Goal: Task Accomplishment & Management: Use online tool/utility

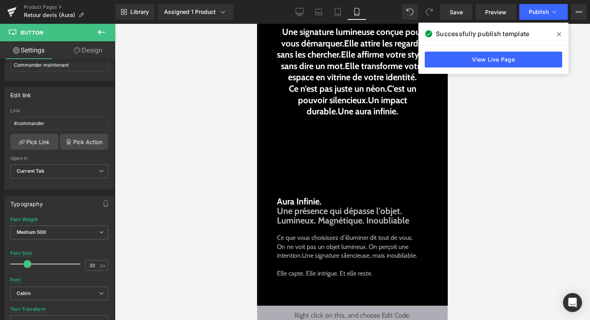
click at [0, 0] on icon at bounding box center [0, 0] width 0 height 0
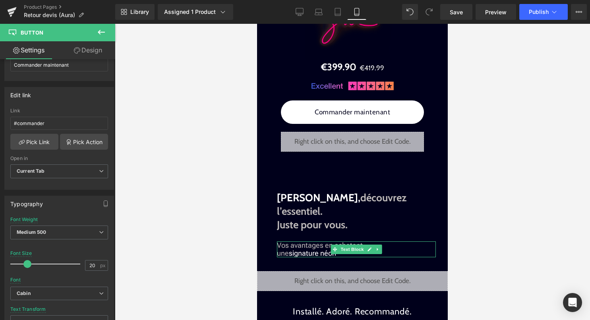
scroll to position [744, 0]
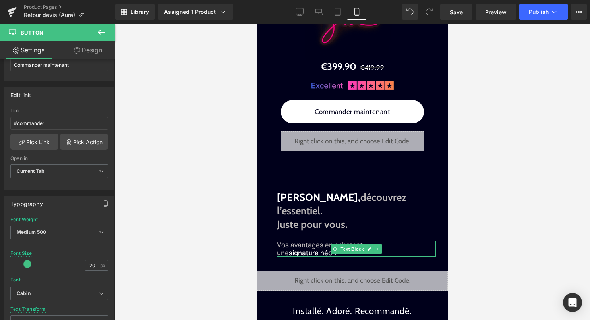
click at [397, 241] on p "Vos avantages en achetant une signature néon" at bounding box center [356, 249] width 159 height 16
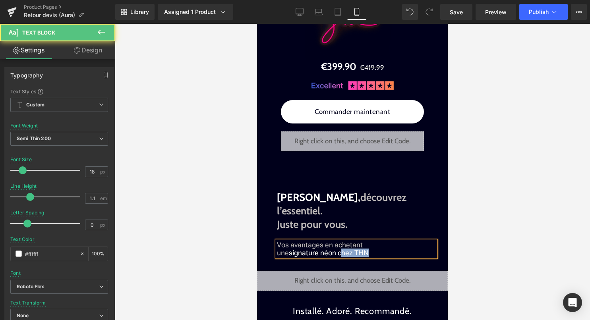
drag, startPoint x: 368, startPoint y: 240, endPoint x: 341, endPoint y: 240, distance: 27.0
click at [341, 249] on span "signature néon chez THN" at bounding box center [329, 253] width 80 height 8
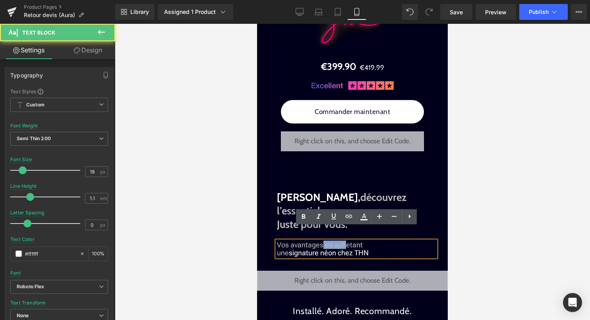
drag, startPoint x: 320, startPoint y: 230, endPoint x: 343, endPoint y: 230, distance: 22.6
click at [343, 241] on font "Vos avantages en achetant une" at bounding box center [320, 249] width 86 height 16
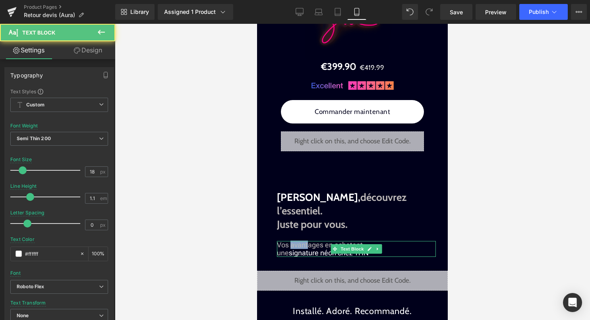
drag, startPoint x: 308, startPoint y: 231, endPoint x: 291, endPoint y: 232, distance: 16.7
click at [291, 241] on font "Vos avantages en achetant une" at bounding box center [320, 249] width 86 height 16
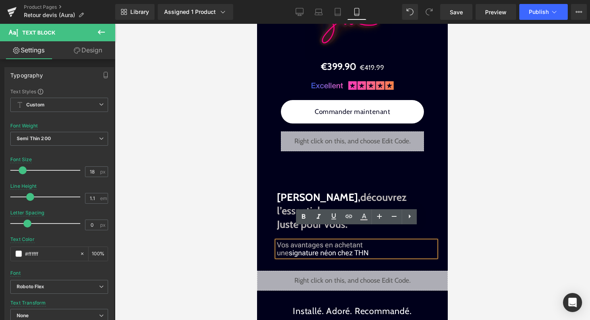
click at [315, 241] on font "Vos avantages en achetant une" at bounding box center [320, 249] width 86 height 16
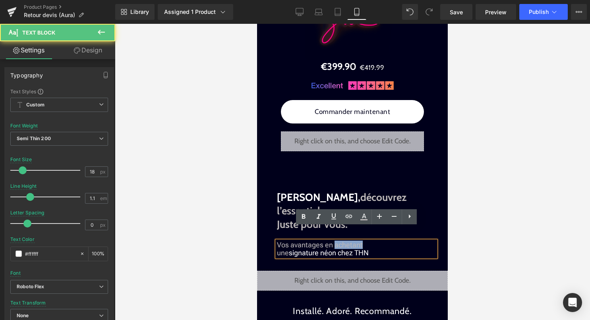
drag, startPoint x: 362, startPoint y: 232, endPoint x: 335, endPoint y: 232, distance: 27.4
click at [334, 241] on p "Vos avantages en achetant une signature néon chez THN" at bounding box center [356, 249] width 159 height 16
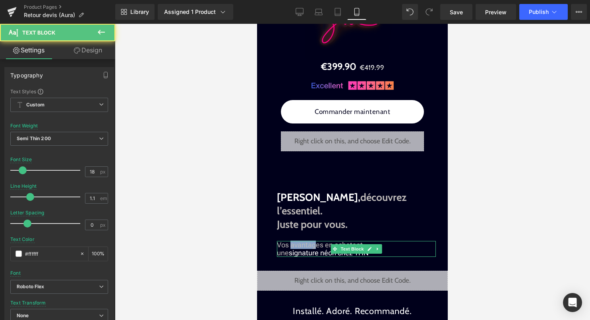
drag, startPoint x: 314, startPoint y: 232, endPoint x: 291, endPoint y: 231, distance: 23.0
click at [291, 241] on font "Vos avantages en achetant une" at bounding box center [320, 249] width 86 height 16
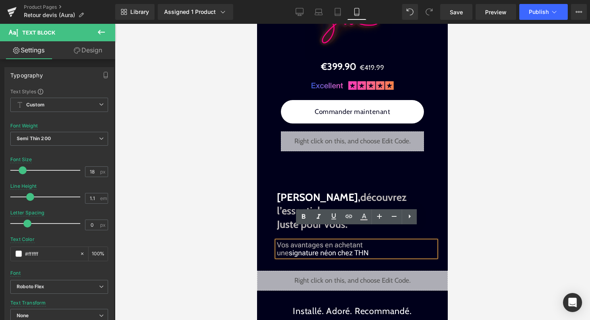
click at [386, 241] on p "Vos avantages en achetant une signature néon chez THN" at bounding box center [356, 249] width 159 height 16
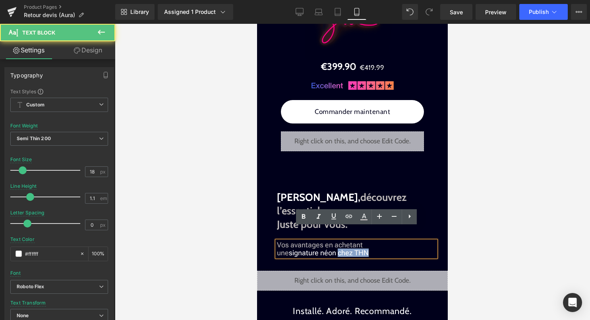
drag, startPoint x: 339, startPoint y: 240, endPoint x: 380, endPoint y: 241, distance: 41.3
click at [380, 241] on p "Vos avantages en achetant une signature néon chez THN" at bounding box center [356, 249] width 159 height 16
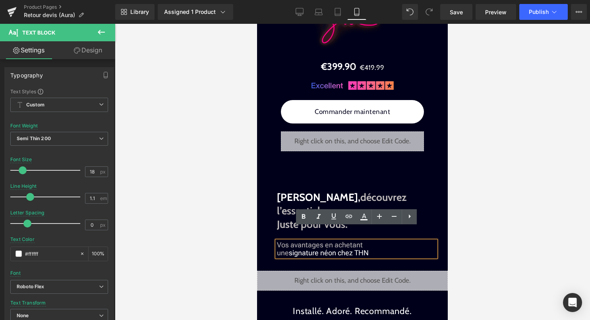
click at [374, 241] on p "Vos avantages en achetant une signature néon chez THN" at bounding box center [356, 249] width 159 height 16
drag, startPoint x: 361, startPoint y: 232, endPoint x: 335, endPoint y: 232, distance: 25.8
click at [335, 241] on p "Vos avantages en achetant une signature néon chez THN" at bounding box center [356, 249] width 159 height 16
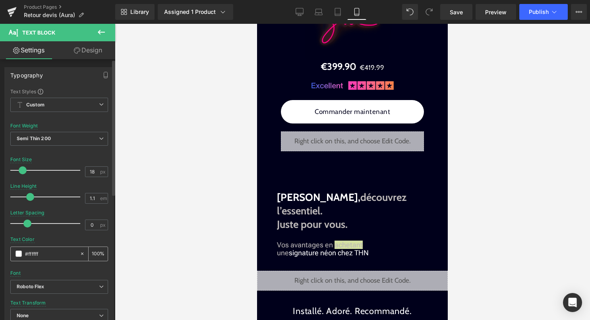
click at [23, 253] on div "#ffffff" at bounding box center [45, 254] width 69 height 14
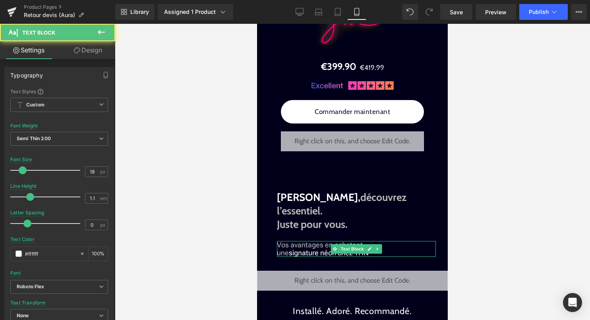
click at [411, 241] on p "Vos avantages en achetant une signature néon chez THN" at bounding box center [356, 249] width 159 height 16
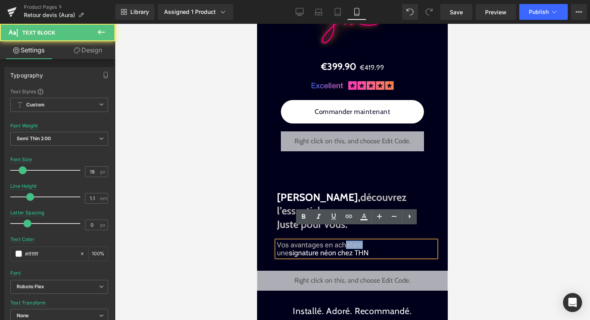
drag, startPoint x: 365, startPoint y: 232, endPoint x: 345, endPoint y: 232, distance: 20.7
click at [345, 241] on p "Vos avantages en achetant une signature néon chez THN" at bounding box center [356, 249] width 159 height 16
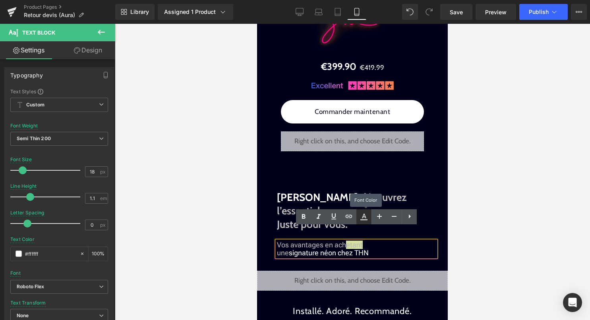
click at [0, 0] on icon at bounding box center [0, 0] width 0 height 0
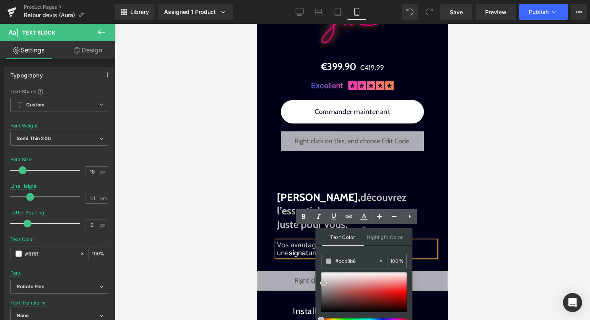
drag, startPoint x: 356, startPoint y: 260, endPoint x: 321, endPoint y: 260, distance: 34.9
click at [321, 260] on div "#bcb8b8 100 %" at bounding box center [364, 261] width 86 height 15
click at [450, 246] on div at bounding box center [352, 172] width 475 height 296
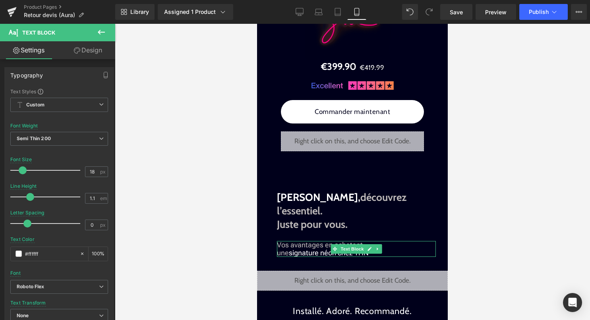
click at [388, 241] on p "Vos avantages en achetant une signature néon chez THN" at bounding box center [356, 249] width 159 height 16
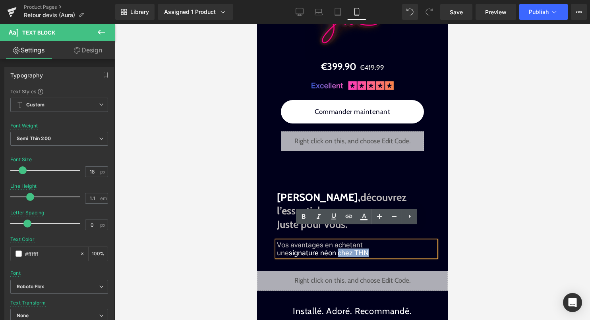
drag, startPoint x: 383, startPoint y: 238, endPoint x: 338, endPoint y: 240, distance: 44.9
click at [338, 241] on p "Vos avantages en achetant une signature néon chez THN" at bounding box center [356, 249] width 159 height 16
click at [0, 0] on icon at bounding box center [0, 0] width 0 height 0
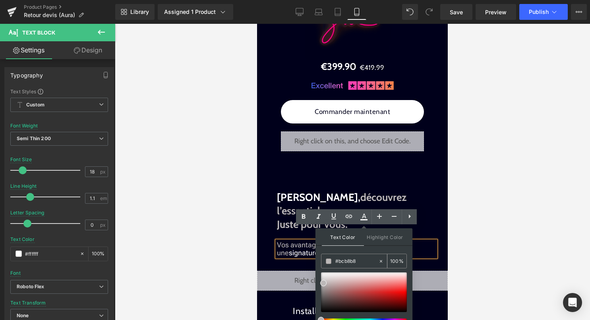
type input "none"
type input "0"
click at [372, 262] on input "none" at bounding box center [356, 261] width 43 height 9
type input "n"
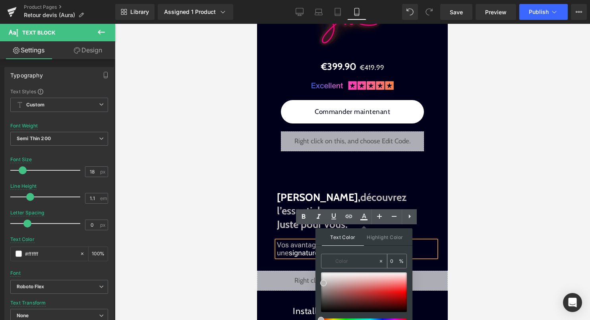
paste input "#bcb8b8"
type input "#bcb8b8"
type input "100"
click at [458, 216] on div at bounding box center [352, 172] width 475 height 296
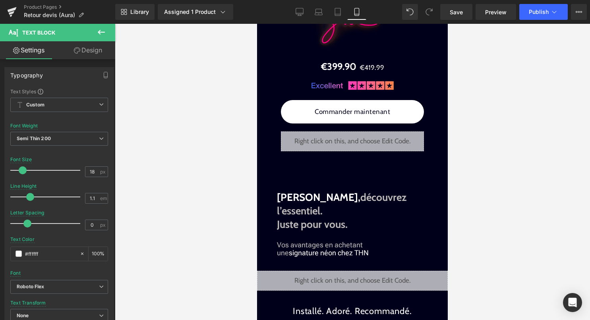
click at [391, 241] on p "Vos avantages en achetant une signature néon chez THN" at bounding box center [356, 249] width 159 height 16
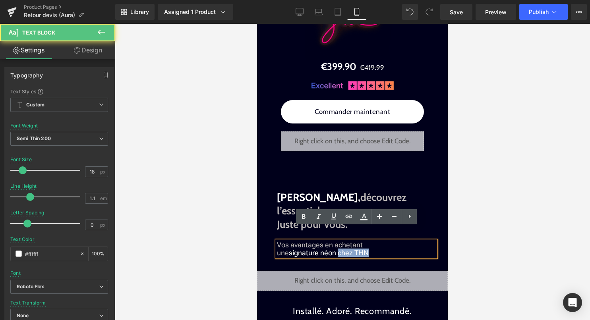
drag, startPoint x: 379, startPoint y: 240, endPoint x: 339, endPoint y: 241, distance: 40.1
click at [339, 241] on p "Vos avantages en achetant une signature néon chez THN" at bounding box center [356, 249] width 159 height 16
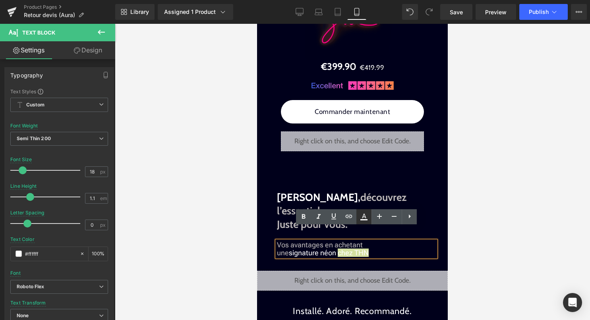
click at [0, 0] on icon at bounding box center [0, 0] width 0 height 0
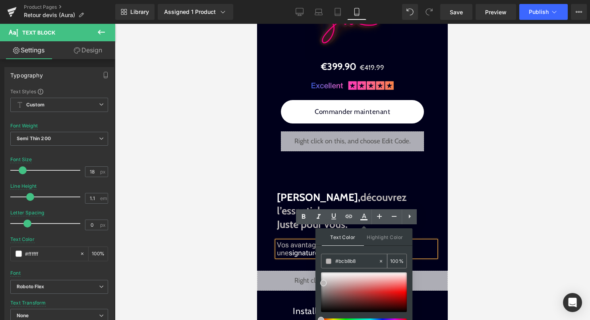
type input "none"
type input "0"
click at [365, 265] on div "none" at bounding box center [349, 261] width 57 height 14
drag, startPoint x: 365, startPoint y: 265, endPoint x: 315, endPoint y: 257, distance: 50.8
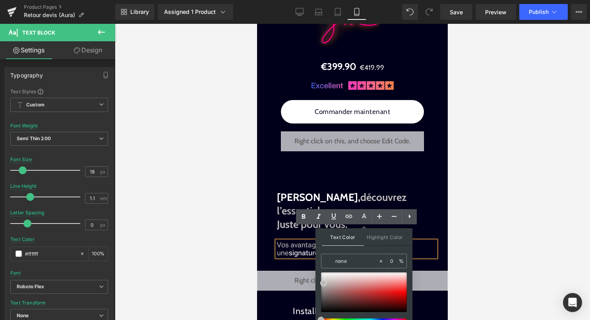
click at [0, 0] on div "Text Color Highlight Color none none 0 % transparent transparent 0 %" at bounding box center [0, 0] width 0 height 0
paste input "#bcb8b8"
type input "#bcb8b8"
type input "100"
type input "#bcb8b8"
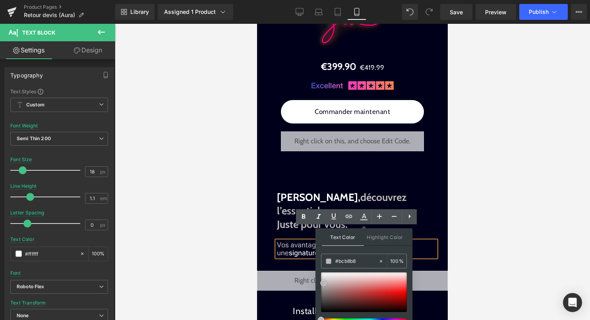
click at [0, 0] on span at bounding box center [0, 0] width 0 height 0
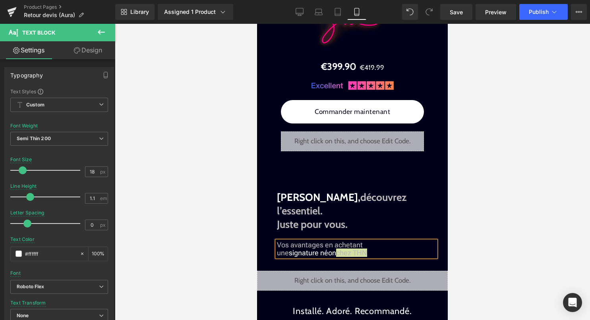
click at [463, 231] on div at bounding box center [352, 172] width 475 height 296
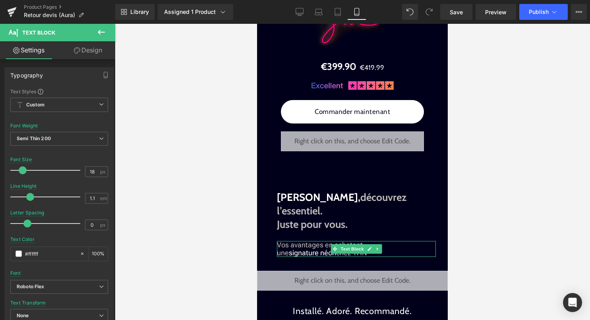
click at [388, 241] on p "Vos avantages en achetant une signature néon chez THN" at bounding box center [356, 249] width 159 height 16
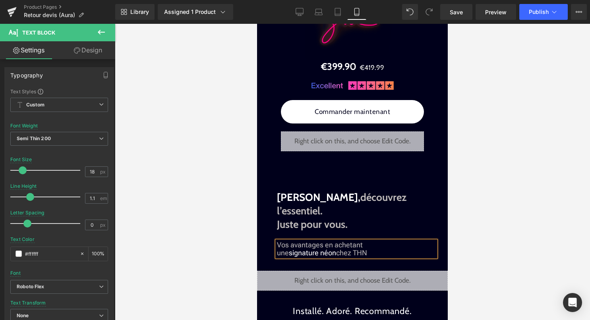
click at [470, 223] on div at bounding box center [352, 172] width 475 height 296
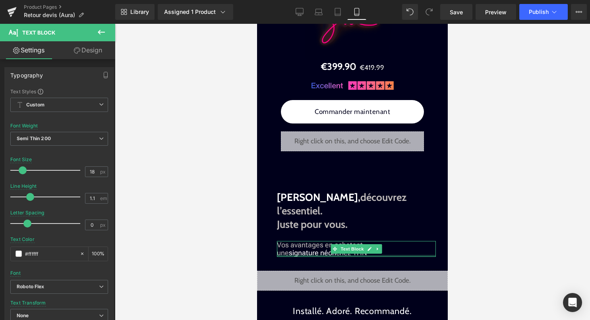
click at [340, 255] on div at bounding box center [356, 256] width 159 height 2
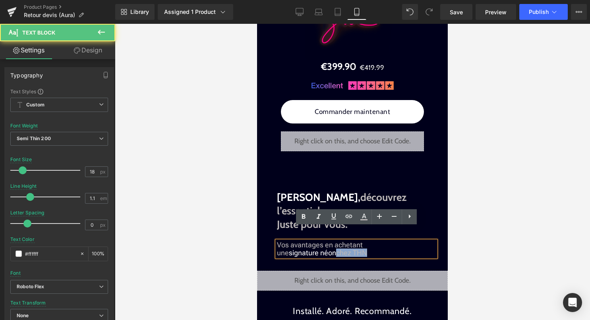
drag, startPoint x: 370, startPoint y: 242, endPoint x: 339, endPoint y: 243, distance: 31.8
click at [339, 243] on p "Vos avantages en achetant une signature néon chez THN" at bounding box center [356, 249] width 159 height 16
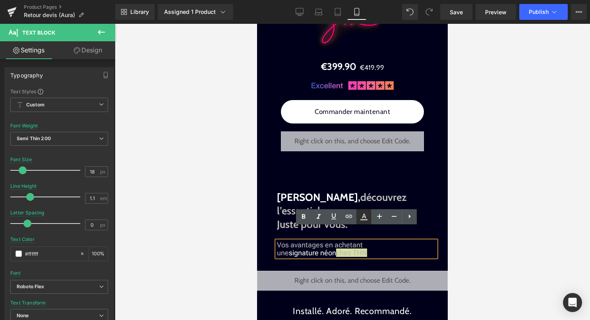
click at [0, 0] on icon at bounding box center [0, 0] width 0 height 0
type input "100"
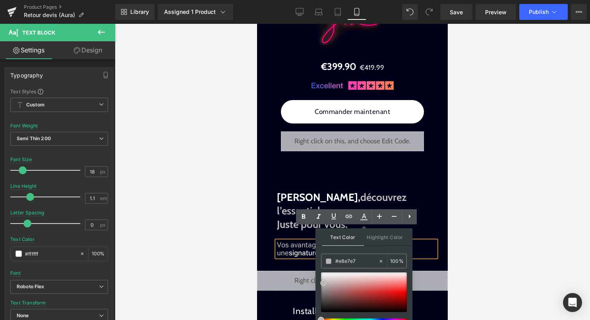
type input "#ffffff"
drag, startPoint x: 322, startPoint y: 281, endPoint x: 318, endPoint y: 260, distance: 21.5
click at [0, 0] on div "Text Color Highlight Color rgba(255, 255, 255, 1) #ffffff 100 % transparent tra…" at bounding box center [0, 0] width 0 height 0
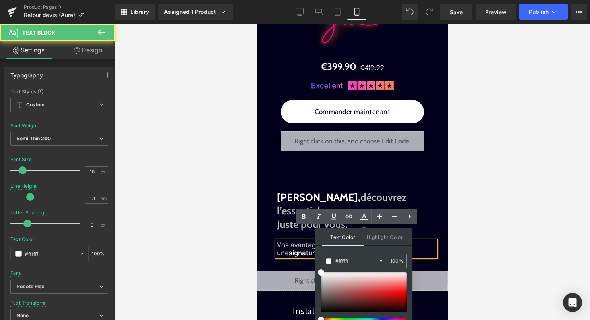
click at [301, 249] on span "signature néon chez THN" at bounding box center [328, 253] width 78 height 8
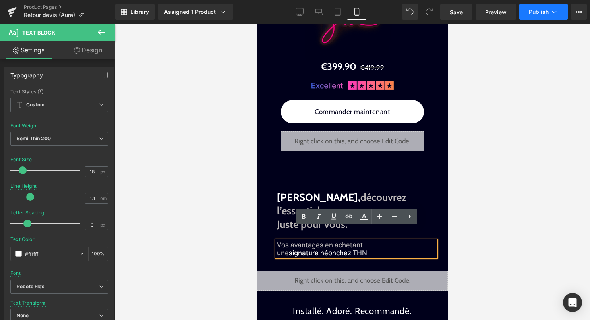
click at [551, 12] on icon at bounding box center [554, 12] width 8 height 8
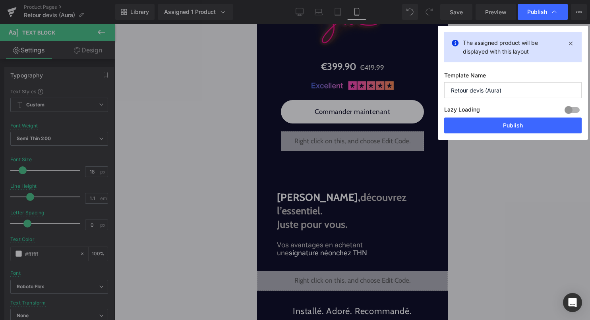
click at [0, 0] on div "Lazy Loading Build Upgrade plan to unlock" at bounding box center [0, 0] width 0 height 0
click at [0, 0] on button "Publish" at bounding box center [0, 0] width 0 height 0
click at [509, 156] on div at bounding box center [352, 172] width 475 height 296
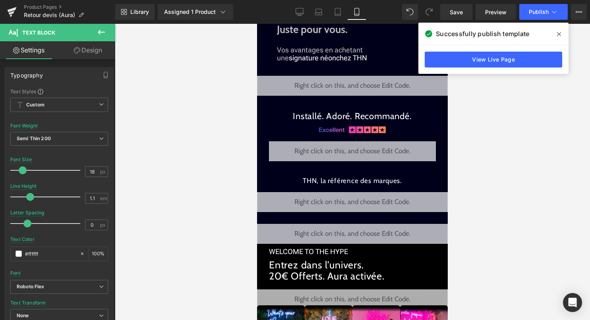
scroll to position [941, 0]
